Goal: Task Accomplishment & Management: Manage account settings

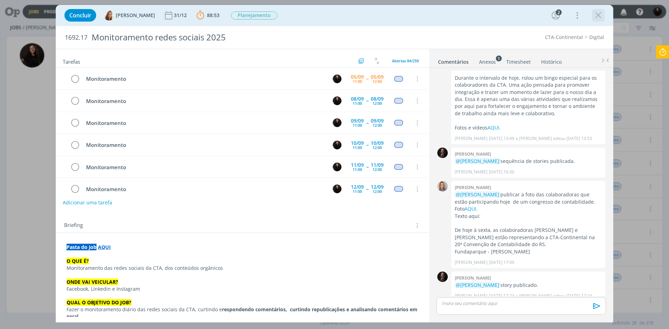
click at [602, 16] on icon "dialog" at bounding box center [598, 15] width 10 height 10
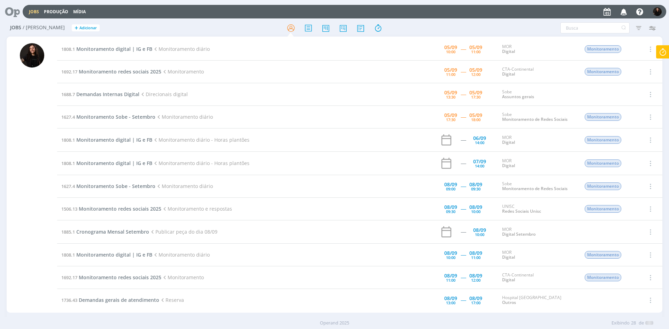
click at [623, 11] on div at bounding box center [334, 164] width 669 height 329
click at [618, 9] on icon "button" at bounding box center [624, 12] width 12 height 12
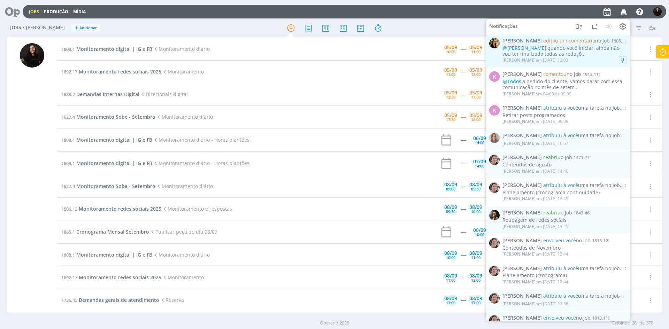
click at [568, 54] on div "@[PERSON_NAME] quando você iniciar, ainda não vou ter finalizado todas as redaç…" at bounding box center [564, 51] width 124 height 12
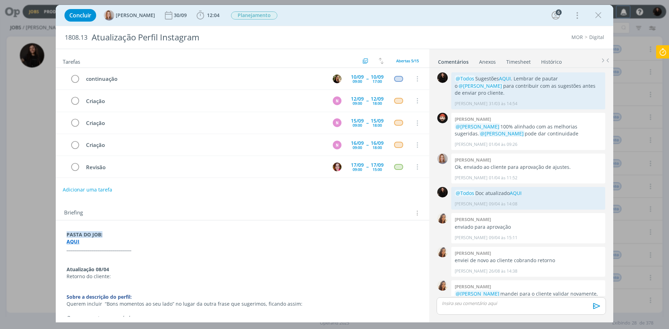
scroll to position [657, 0]
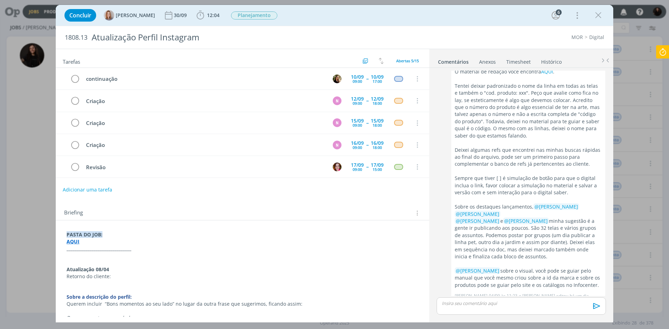
click at [664, 54] on icon at bounding box center [662, 52] width 13 height 14
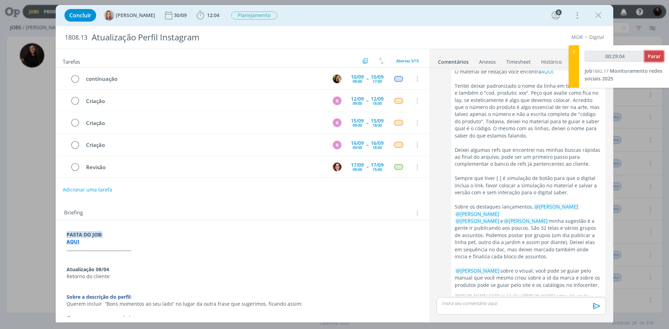
click at [658, 59] on span "Parar" at bounding box center [654, 56] width 13 height 7
type input "00:30:00"
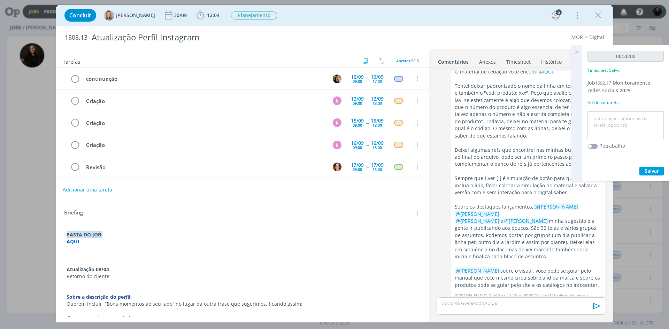
click at [642, 119] on textarea at bounding box center [625, 125] width 73 height 25
type textarea "monitoramento diário"
click at [647, 169] on span "Salvar" at bounding box center [652, 171] width 14 height 7
drag, startPoint x: 579, startPoint y: 51, endPoint x: 588, endPoint y: 41, distance: 13.3
click at [579, 51] on icon at bounding box center [576, 52] width 13 height 14
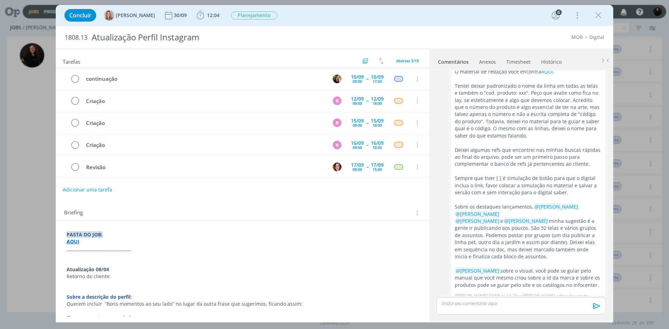
click at [605, 16] on div "Concluir [PERSON_NAME] [DATE] 12:04 Iniciar Apontar Data * [DATE] Horas * 00:00…" at bounding box center [334, 15] width 547 height 17
click at [600, 15] on icon "dialog" at bounding box center [598, 15] width 10 height 10
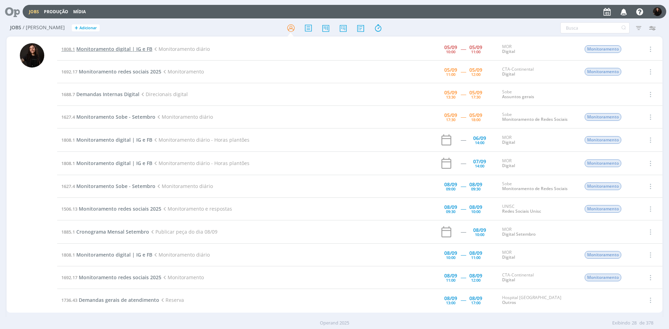
click at [117, 49] on span "Monitoramento digital | IG e FB" at bounding box center [114, 49] width 76 height 7
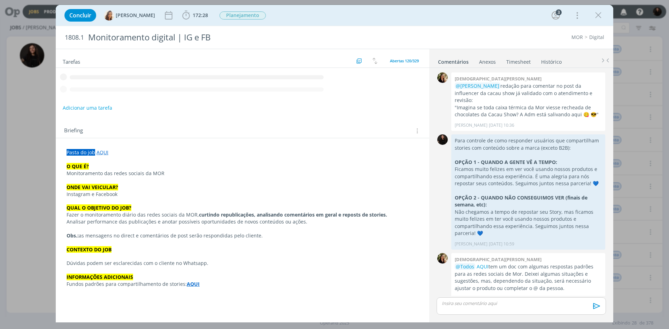
scroll to position [676, 0]
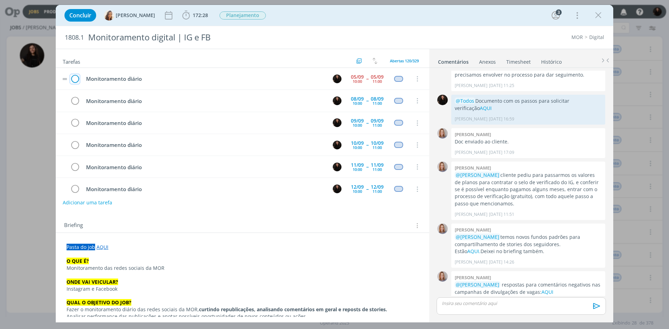
click at [74, 78] on icon "dialog" at bounding box center [75, 79] width 10 height 10
click at [598, 18] on icon "dialog" at bounding box center [598, 15] width 10 height 10
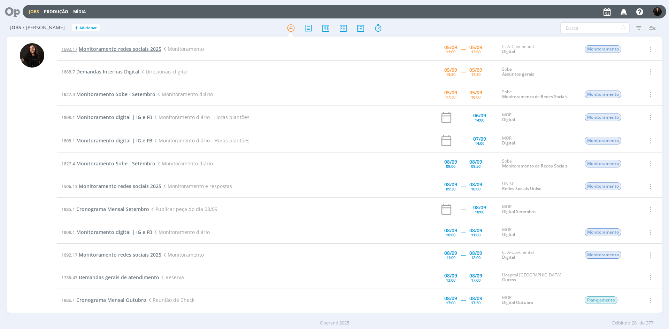
click at [128, 50] on span "Monitoramento redes sociais 2025" at bounding box center [120, 49] width 83 height 7
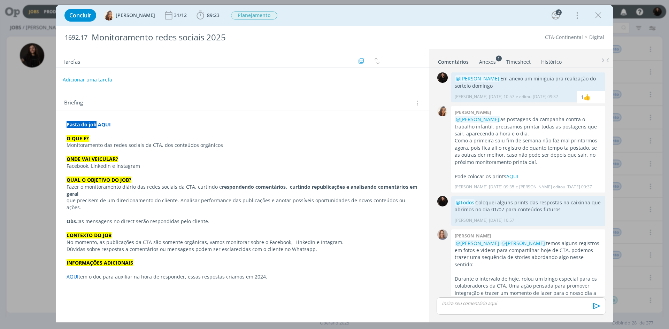
scroll to position [201, 0]
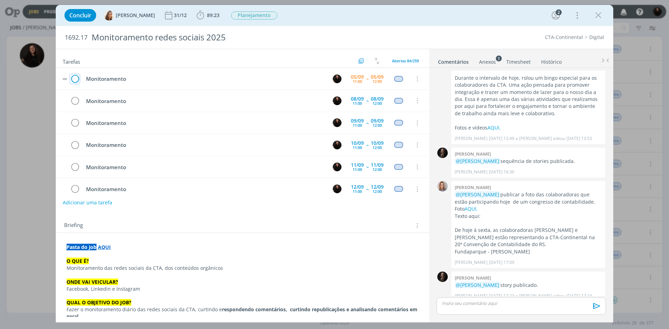
click at [76, 79] on icon "dialog" at bounding box center [75, 79] width 10 height 10
click at [600, 23] on div "Concluir [PERSON_NAME] 31/12 89:23 Iniciar Apontar Data * [DATE] Horas * 00:00 …" at bounding box center [334, 15] width 547 height 17
click at [599, 21] on div "dialog" at bounding box center [598, 15] width 13 height 13
